Goal: Task Accomplishment & Management: Manage account settings

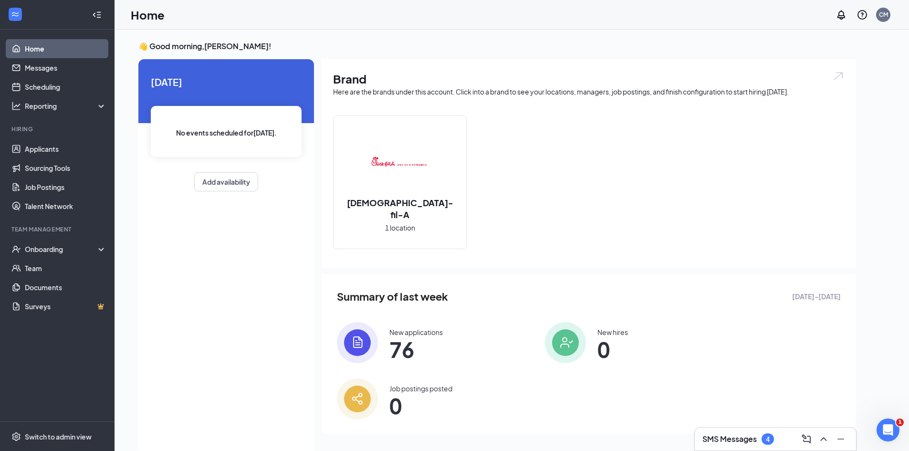
drag, startPoint x: 79, startPoint y: 178, endPoint x: 111, endPoint y: 139, distance: 50.8
click at [111, 139] on li "Hiring Applicants Sourcing Tools Job Postings Talent Network" at bounding box center [57, 170] width 114 height 91
click at [51, 90] on link "Scheduling" at bounding box center [66, 86] width 82 height 19
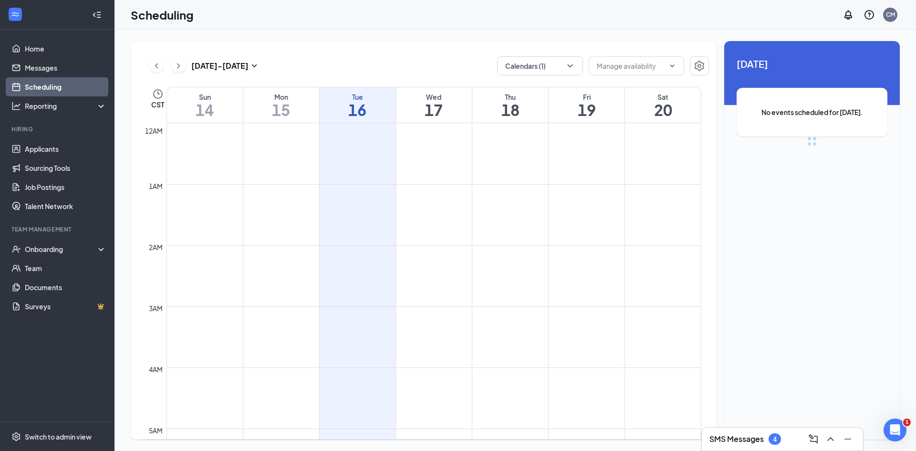
scroll to position [469, 0]
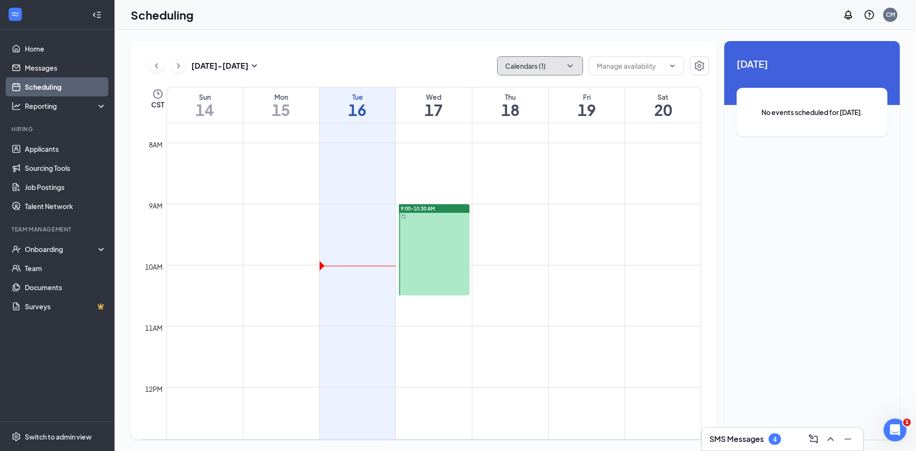
click at [568, 62] on icon "ChevronDown" at bounding box center [570, 66] width 10 height 10
click at [512, 127] on input "[PERSON_NAME]" at bounding box center [539, 130] width 68 height 10
checkbox input "true"
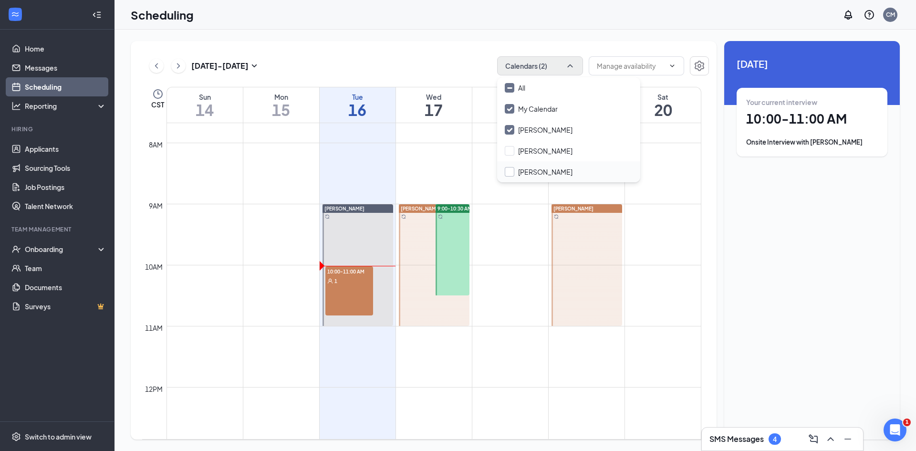
click at [510, 172] on input "[PERSON_NAME]" at bounding box center [539, 172] width 68 height 10
checkbox input "true"
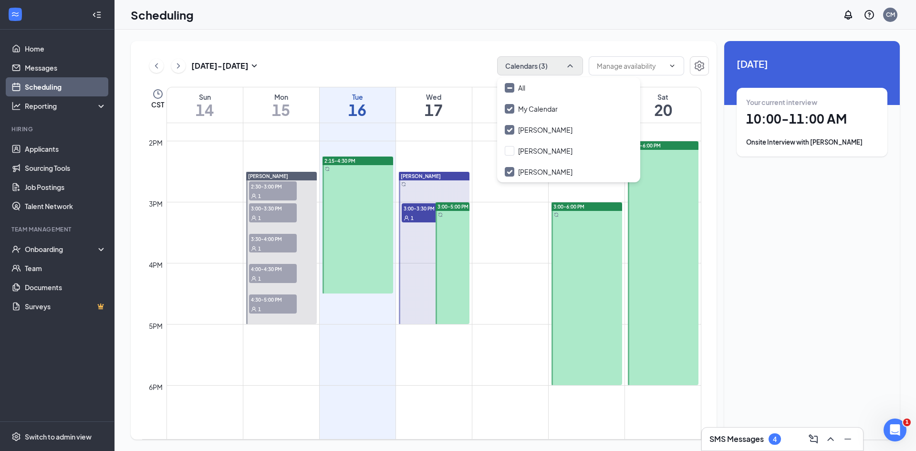
scroll to position [755, 0]
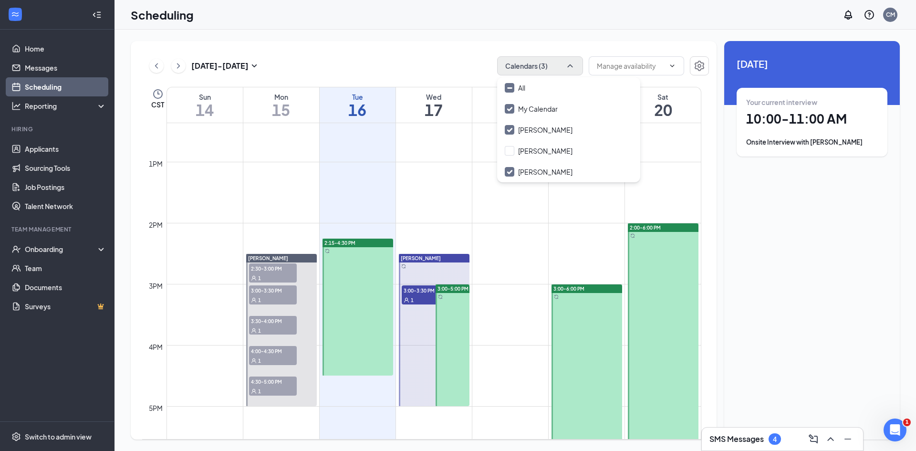
click at [827, 124] on h1 "10:00 - 11:00 AM" at bounding box center [812, 119] width 132 height 16
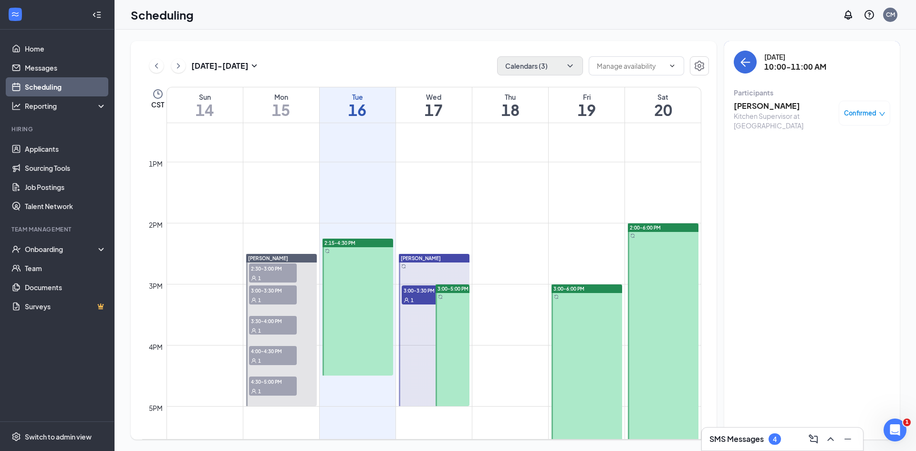
click at [742, 100] on div "[PERSON_NAME] Kitchen Supervisor at Hwy 211 & Potranco Confirmed" at bounding box center [812, 115] width 157 height 36
click at [740, 107] on h3 "[PERSON_NAME]" at bounding box center [784, 106] width 100 height 10
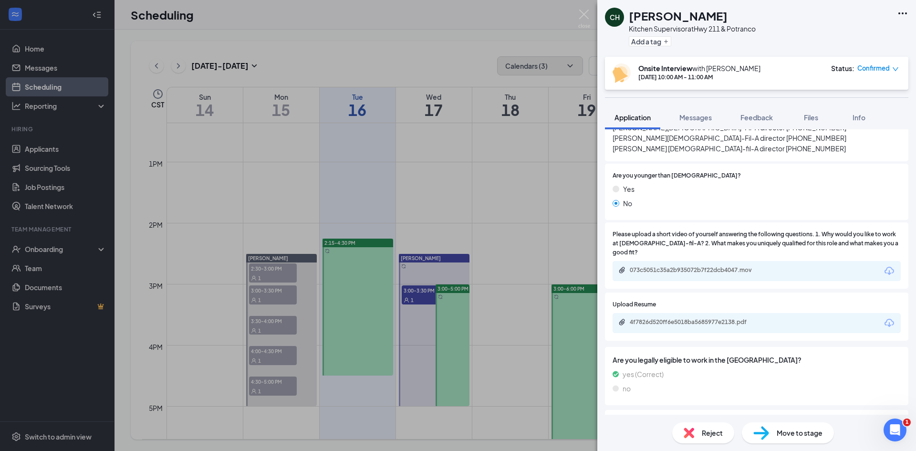
scroll to position [340, 0]
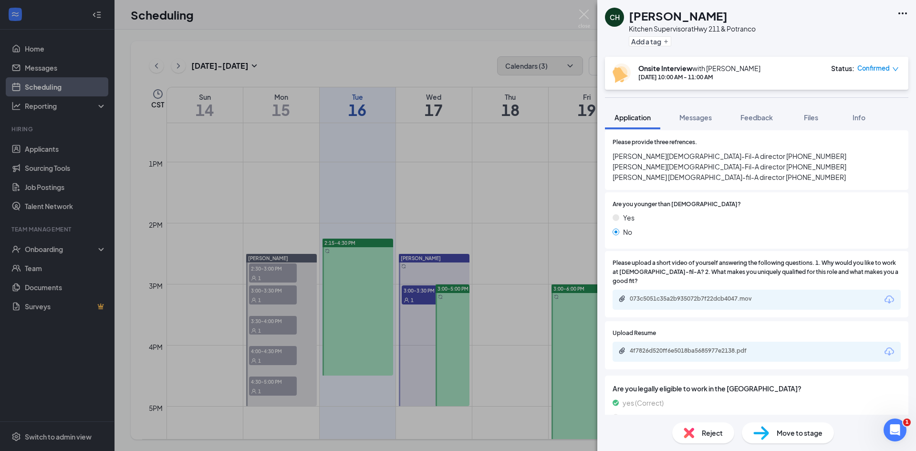
click at [685, 347] on div "4f7826d520ff6e5018ba5685977e2138.pdf" at bounding box center [697, 351] width 134 height 8
